Goal: Task Accomplishment & Management: Use online tool/utility

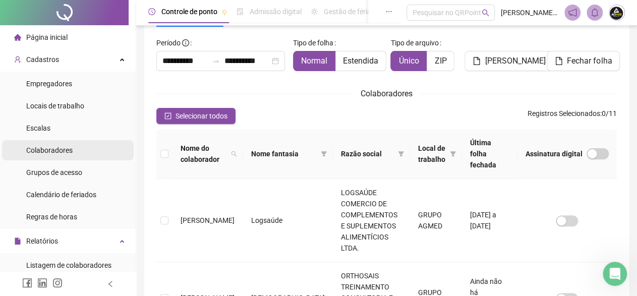
click at [46, 150] on span "Colaboradores" at bounding box center [49, 150] width 46 height 8
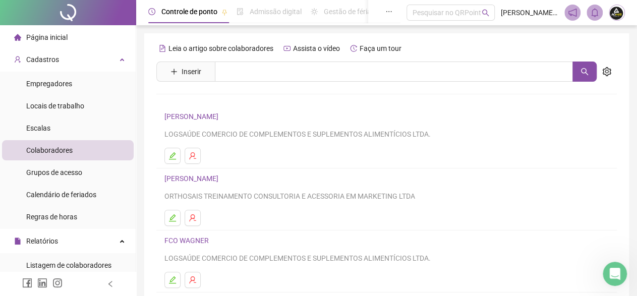
scroll to position [100, 0]
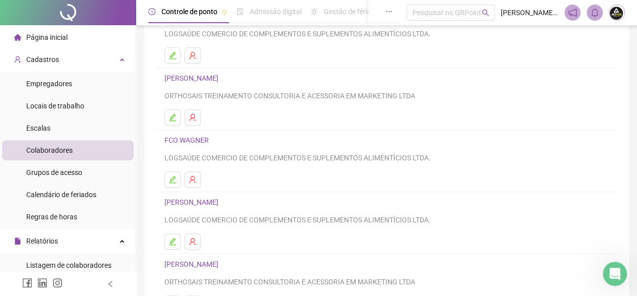
click at [179, 199] on link "[PERSON_NAME]" at bounding box center [192, 202] width 57 height 8
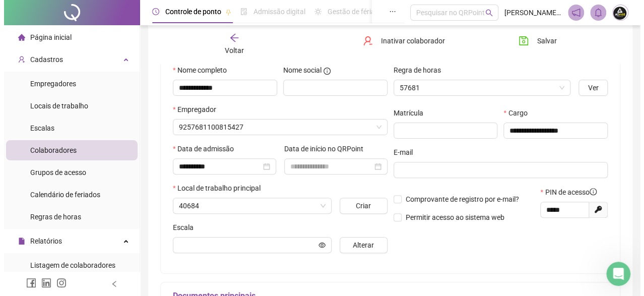
scroll to position [105, 0]
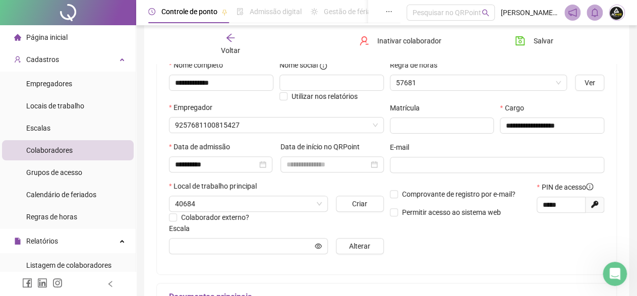
type input "**********"
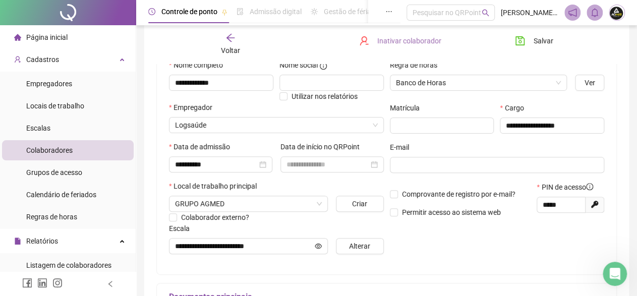
click at [397, 38] on span "Inativar colaborador" at bounding box center [409, 40] width 64 height 11
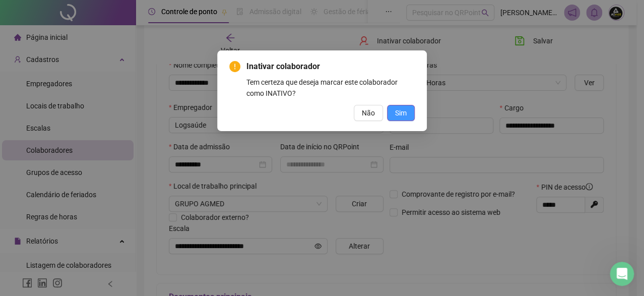
click at [402, 113] on span "Sim" at bounding box center [401, 112] width 12 height 11
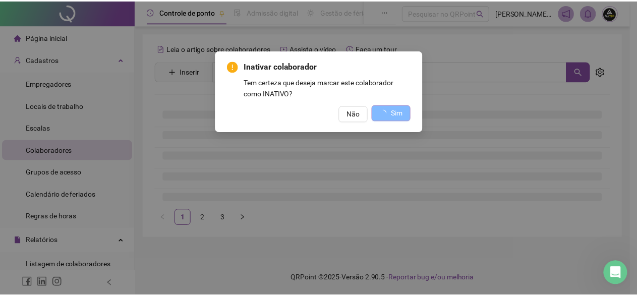
scroll to position [0, 0]
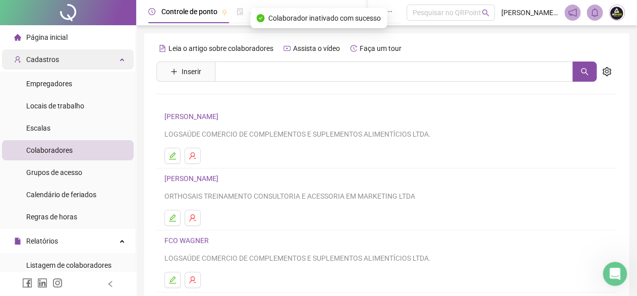
click at [34, 57] on span "Cadastros" at bounding box center [42, 59] width 33 height 8
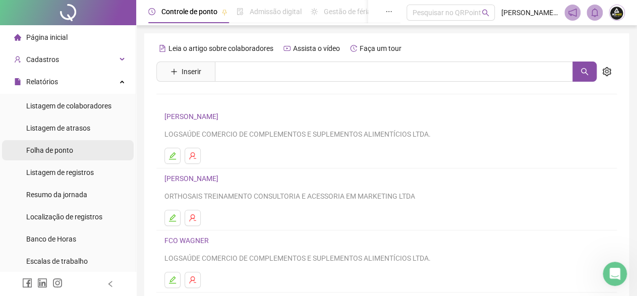
click at [53, 150] on span "Folha de ponto" at bounding box center [49, 150] width 47 height 8
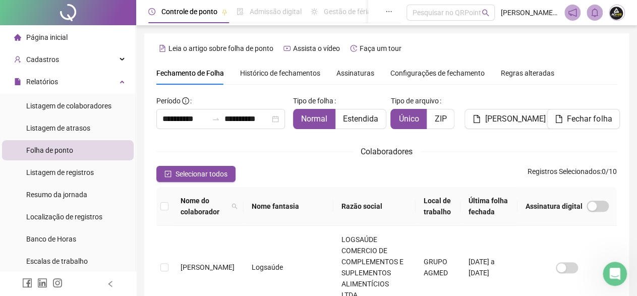
scroll to position [58, 0]
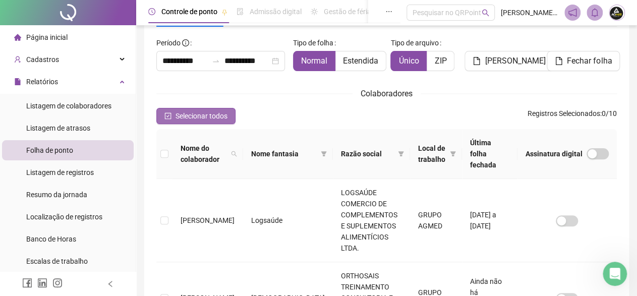
click at [209, 113] on span "Selecionar todos" at bounding box center [201, 115] width 52 height 11
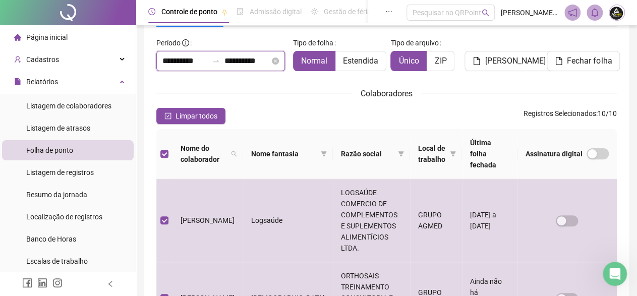
click at [228, 59] on input "**********" at bounding box center [246, 61] width 45 height 12
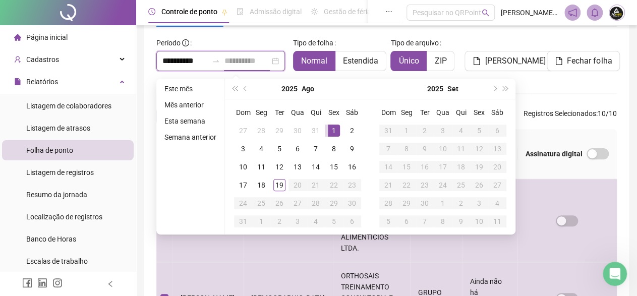
type input "**********"
click at [331, 133] on div "1" at bounding box center [334, 131] width 12 height 12
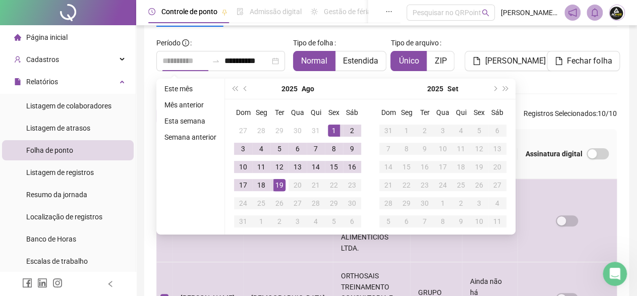
click at [276, 183] on div "19" at bounding box center [279, 185] width 12 height 12
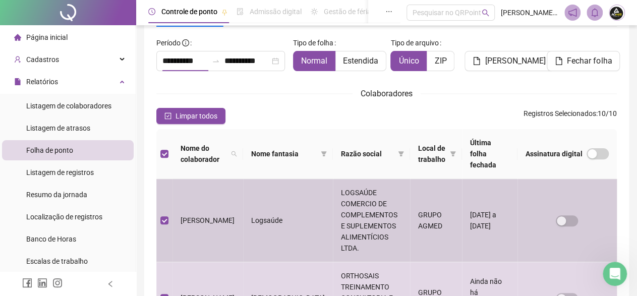
type input "**********"
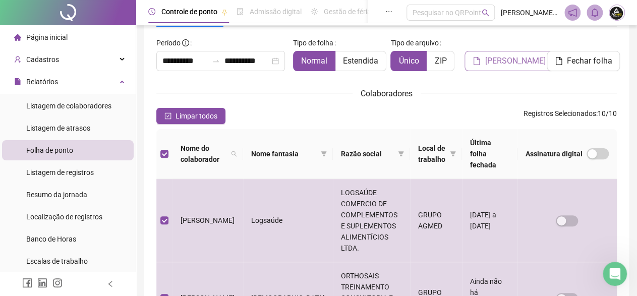
click at [504, 62] on span "[PERSON_NAME]" at bounding box center [515, 61] width 61 height 12
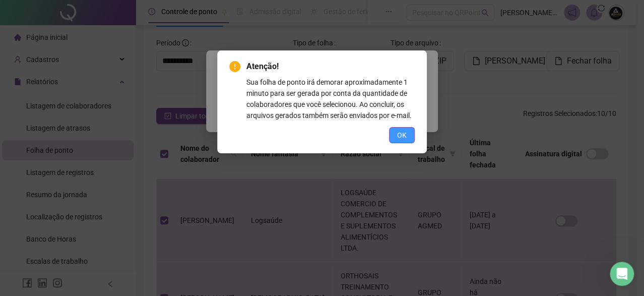
click at [405, 133] on span "OK" at bounding box center [402, 135] width 10 height 11
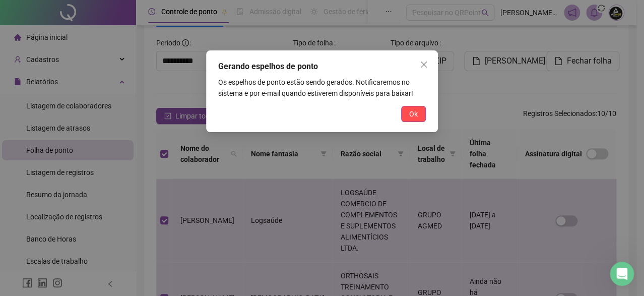
click at [418, 112] on span "Ok" at bounding box center [413, 113] width 9 height 11
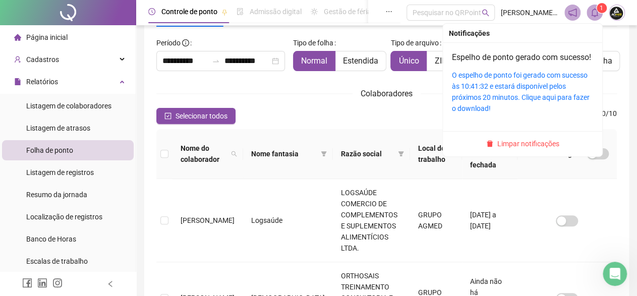
click at [596, 13] on icon "bell" at bounding box center [594, 12] width 9 height 9
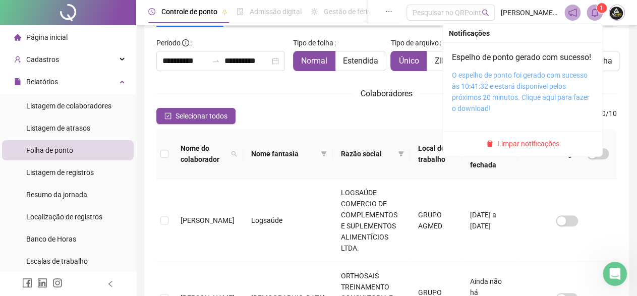
click at [552, 90] on link "O espelho de ponto foi gerado com sucesso às 10:41:32 e estará disponível pelos…" at bounding box center [521, 91] width 138 height 41
